Goal: Complete application form

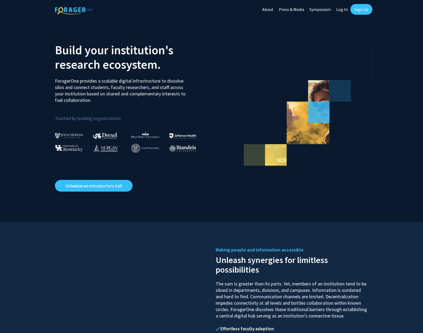
click at [344, 10] on link "Log In" at bounding box center [341, 9] width 17 height 19
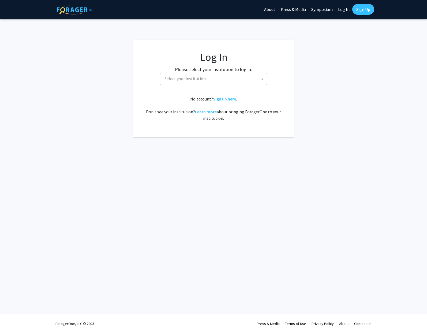
click at [225, 82] on span "Select your institution" at bounding box center [214, 78] width 104 height 11
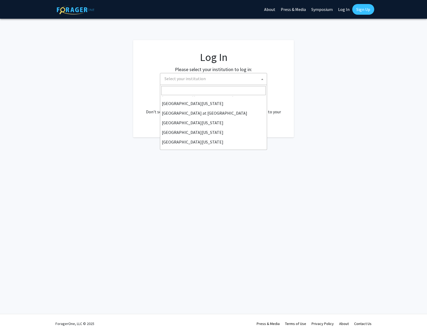
scroll to position [187, 0]
select select "33"
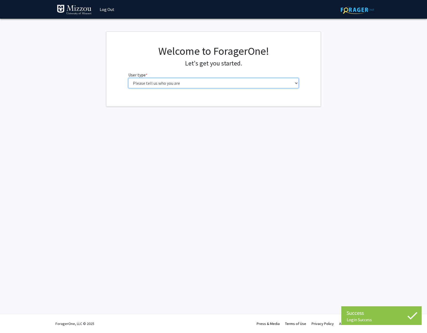
click at [213, 88] on select "Please tell us who you are Undergraduate Student Master's Student Doctoral Cand…" at bounding box center [213, 83] width 170 height 10
select select "5: faculty"
click at [128, 78] on select "Please tell us who you are Undergraduate Student Master's Student Doctoral Cand…" at bounding box center [213, 83] width 170 height 10
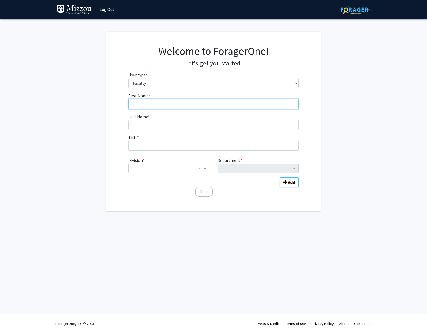
click at [161, 103] on input "First Name * required" at bounding box center [213, 104] width 170 height 10
type input "George"
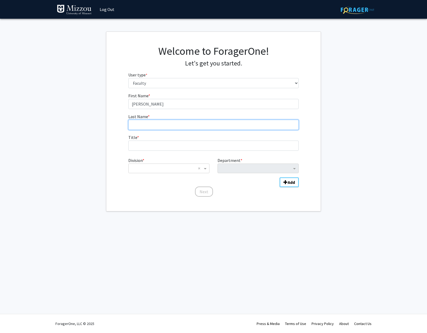
type input "Brand"
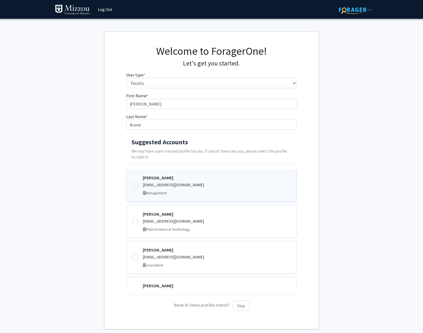
click at [159, 183] on div "gbrand@umsystem.edu" at bounding box center [217, 185] width 148 height 6
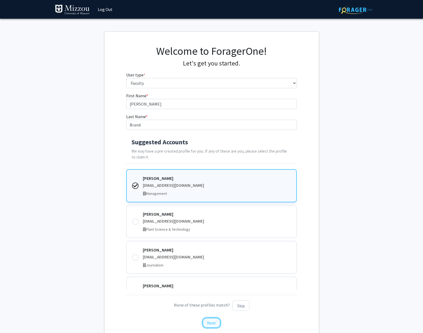
click at [212, 327] on button "Next" at bounding box center [211, 323] width 18 height 10
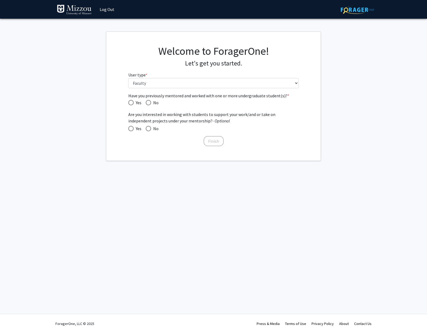
click at [150, 103] on span "Have you previously mentored and worked with one or more undergraduate student(…" at bounding box center [148, 102] width 5 height 5
click at [150, 103] on input "No" at bounding box center [148, 102] width 5 height 5
radio input "true"
click at [133, 104] on span "Have you previously mentored and worked with one or more undergraduate student(…" at bounding box center [130, 102] width 5 height 5
click at [133, 104] on input "Yes" at bounding box center [130, 102] width 5 height 5
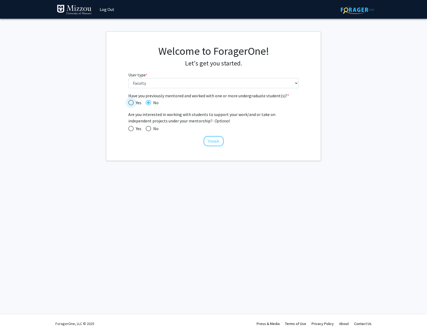
radio input "true"
click at [149, 129] on span at bounding box center [148, 128] width 5 height 5
click at [149, 129] on input "No" at bounding box center [148, 128] width 5 height 5
radio input "true"
click at [215, 139] on button "Finish" at bounding box center [213, 141] width 20 height 10
